Goal: Information Seeking & Learning: Understand process/instructions

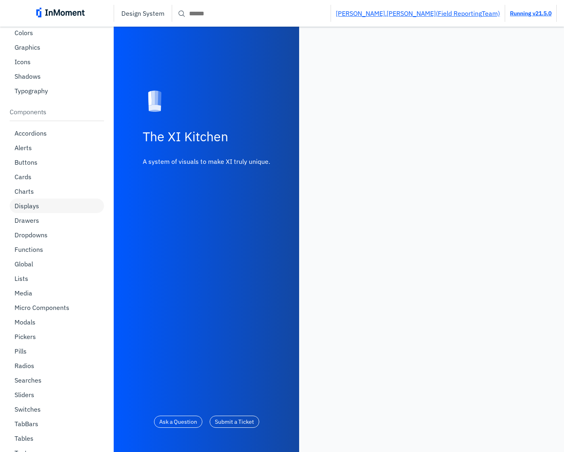
scroll to position [96, 0]
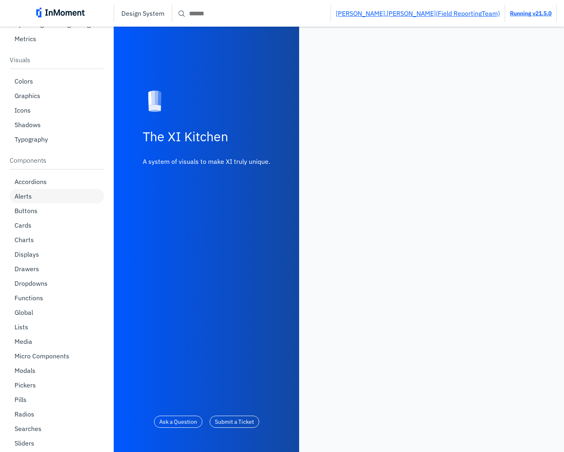
click at [29, 200] on p "Alerts" at bounding box center [23, 196] width 17 height 8
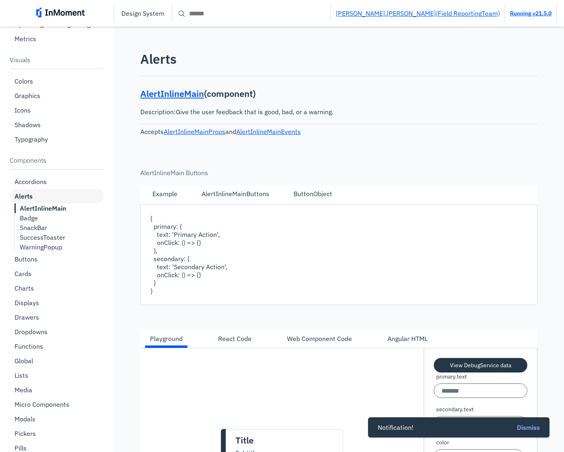
click at [40, 228] on p "SnackBar" at bounding box center [33, 227] width 27 height 8
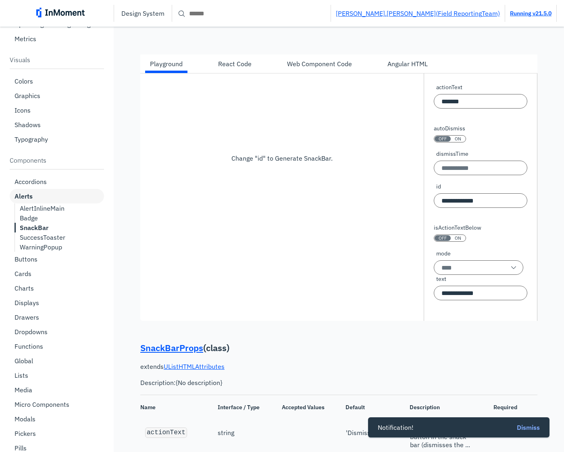
scroll to position [2188, 0]
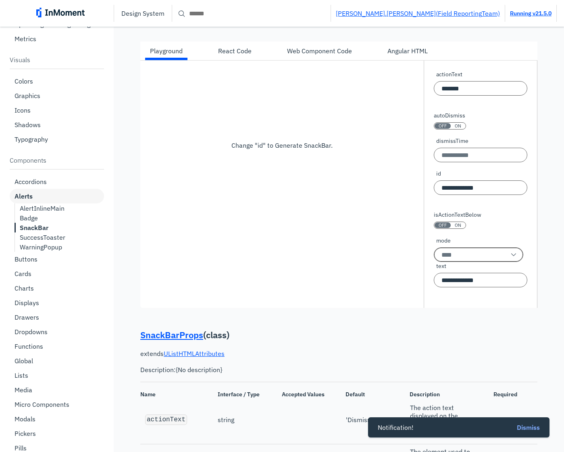
click at [462, 252] on input "mode" at bounding box center [479, 254] width 90 height 15
click at [458, 296] on p "default" at bounding box center [450, 296] width 18 height 8
type input "*******"
click at [490, 192] on input "**********" at bounding box center [481, 187] width 94 height 15
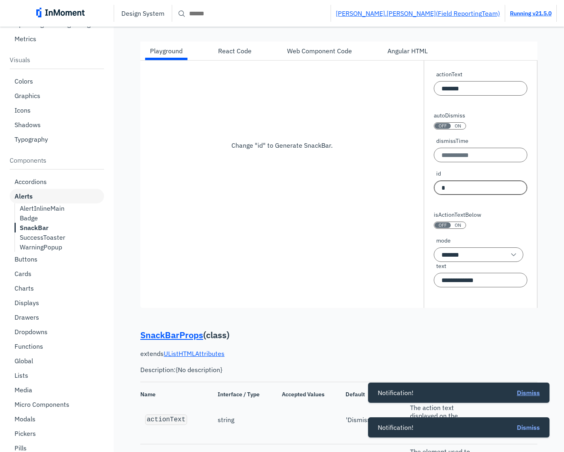
type input "*"
click at [525, 392] on span "Dismiss" at bounding box center [528, 392] width 23 height 8
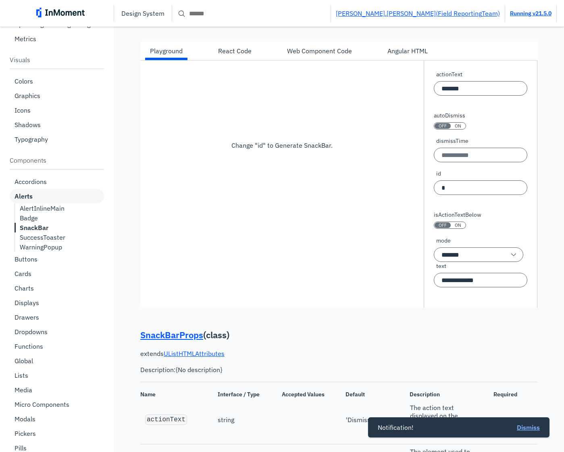
click at [525, 428] on span "Dismiss" at bounding box center [528, 427] width 23 height 8
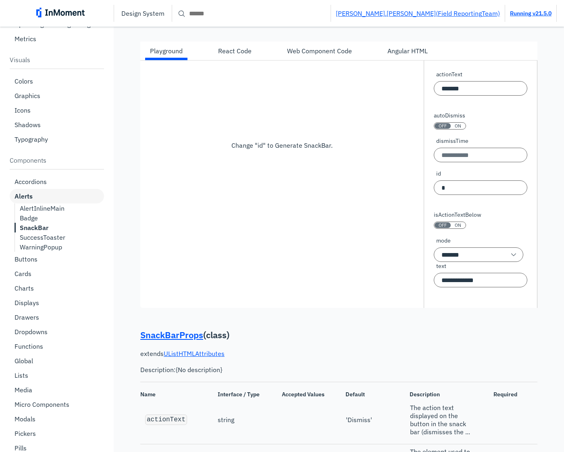
click at [475, 247] on div "mode" at bounding box center [479, 241] width 90 height 11
click at [475, 257] on input "*******" at bounding box center [479, 254] width 90 height 15
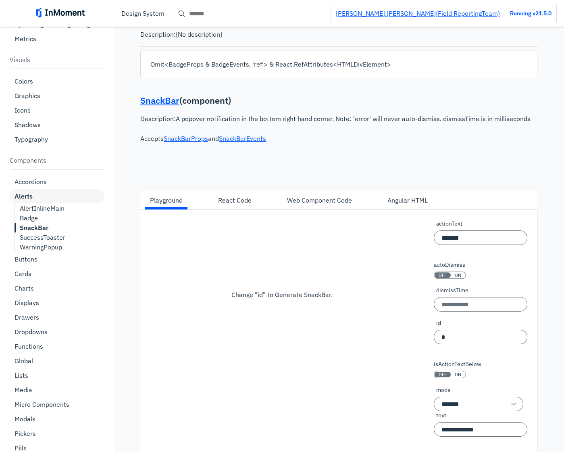
scroll to position [2032, 0]
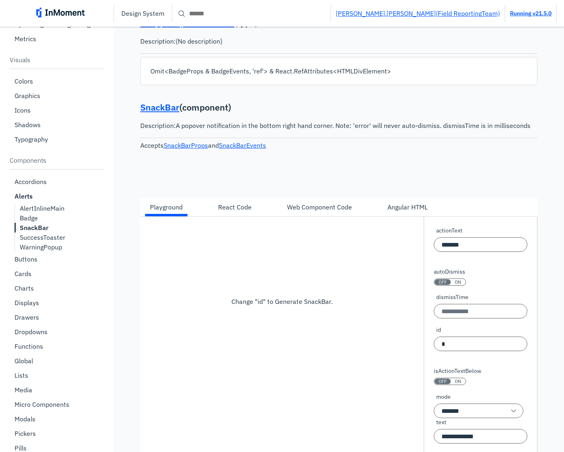
click at [411, 214] on div "Angular HTML" at bounding box center [408, 207] width 50 height 14
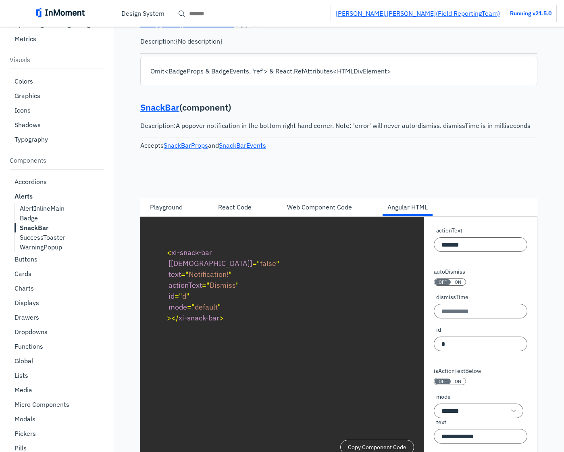
click at [177, 208] on div "Playground" at bounding box center [166, 207] width 33 height 10
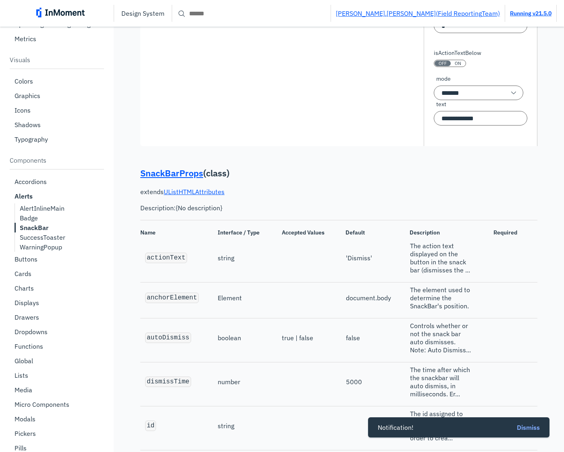
scroll to position [2357, 0]
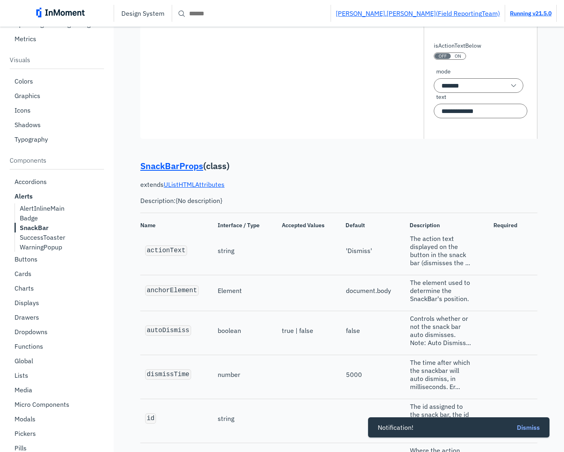
click at [526, 426] on span "Dismiss" at bounding box center [528, 427] width 23 height 8
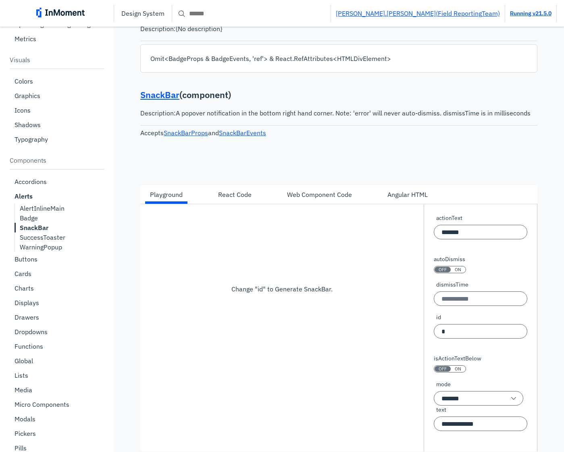
scroll to position [2047, 0]
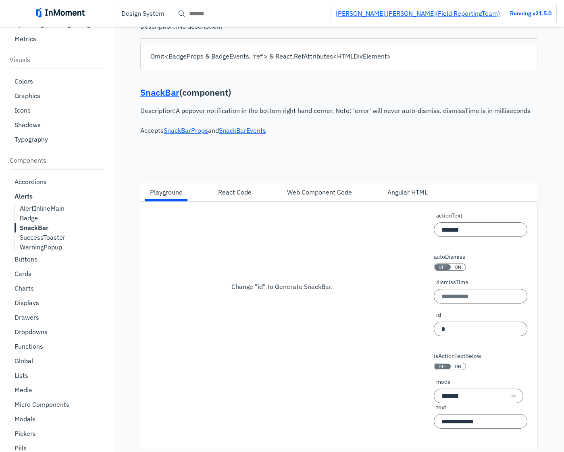
click at [400, 192] on div "Angular HTML" at bounding box center [407, 192] width 40 height 10
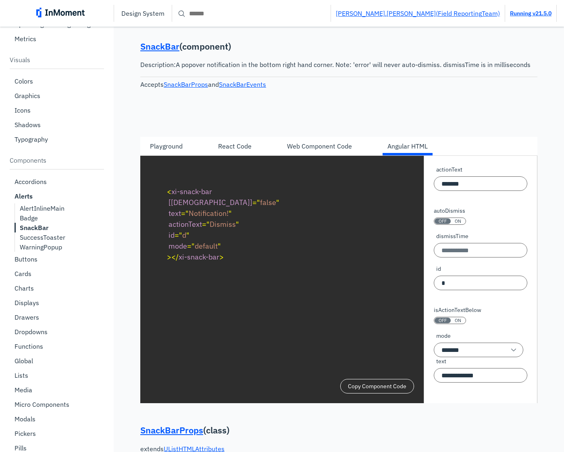
scroll to position [2101, 0]
